Goal: Navigation & Orientation: Find specific page/section

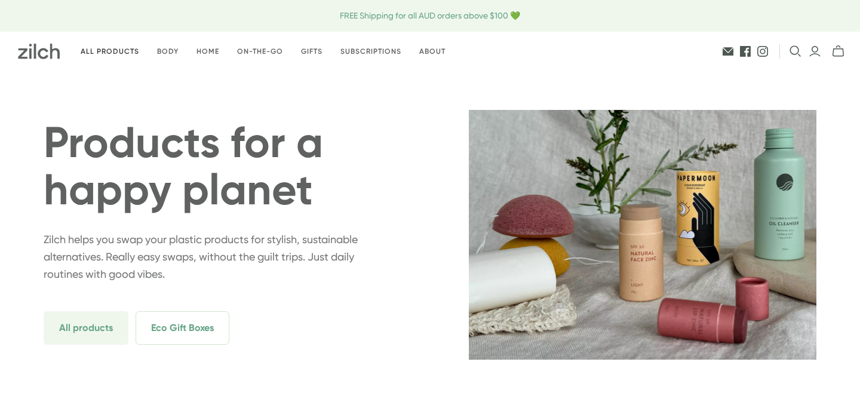
click at [111, 48] on link "All products" at bounding box center [110, 52] width 76 height 28
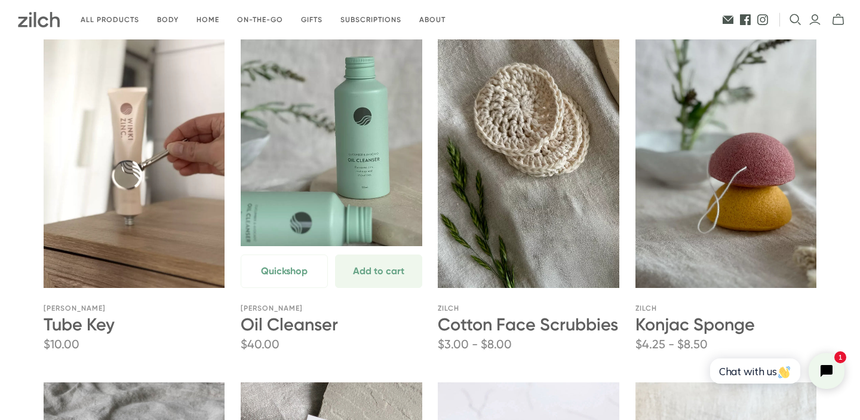
scroll to position [566, 0]
